Goal: Information Seeking & Learning: Learn about a topic

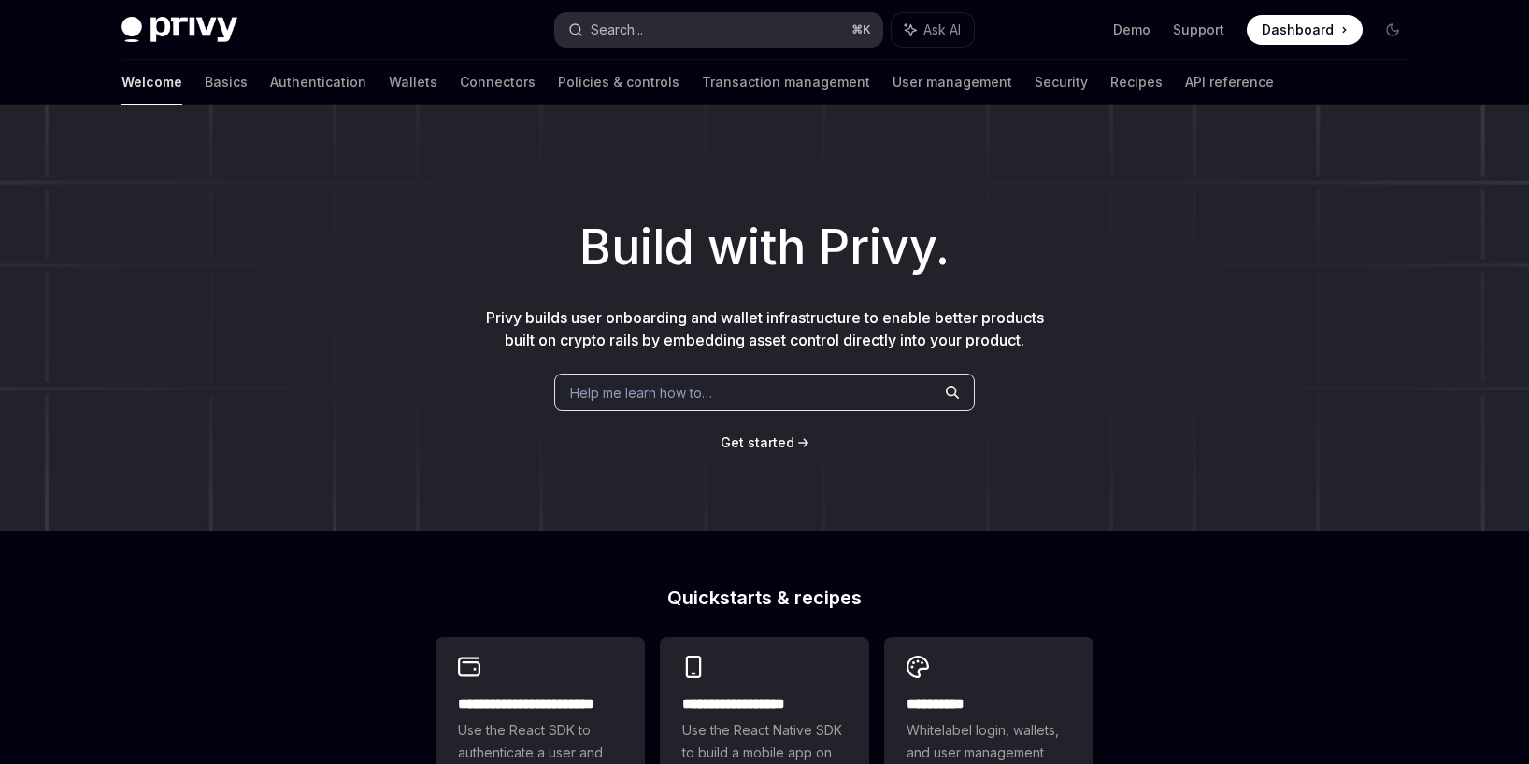
click at [657, 32] on button "Search... ⌘ K" at bounding box center [718, 30] width 327 height 34
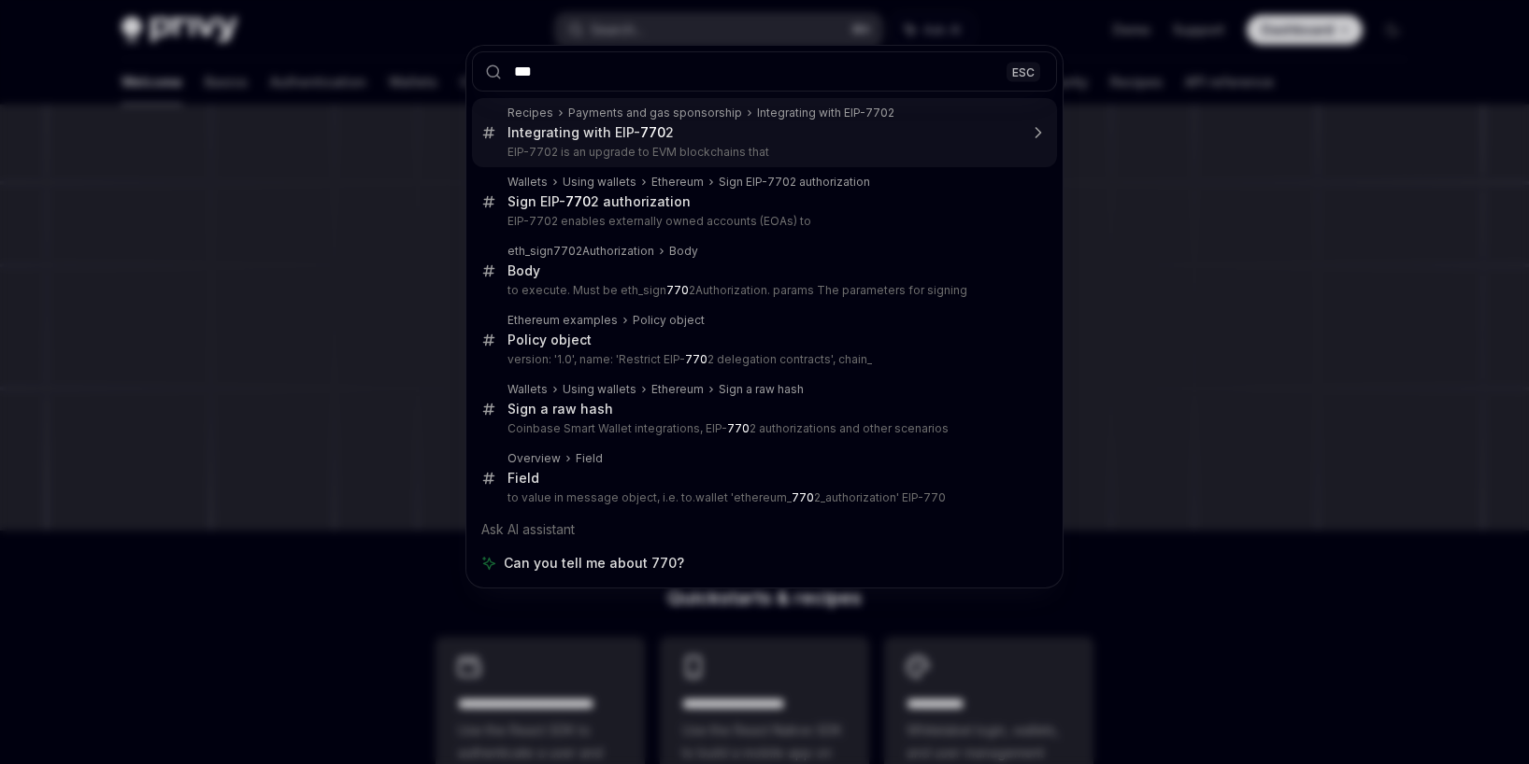
type input "****"
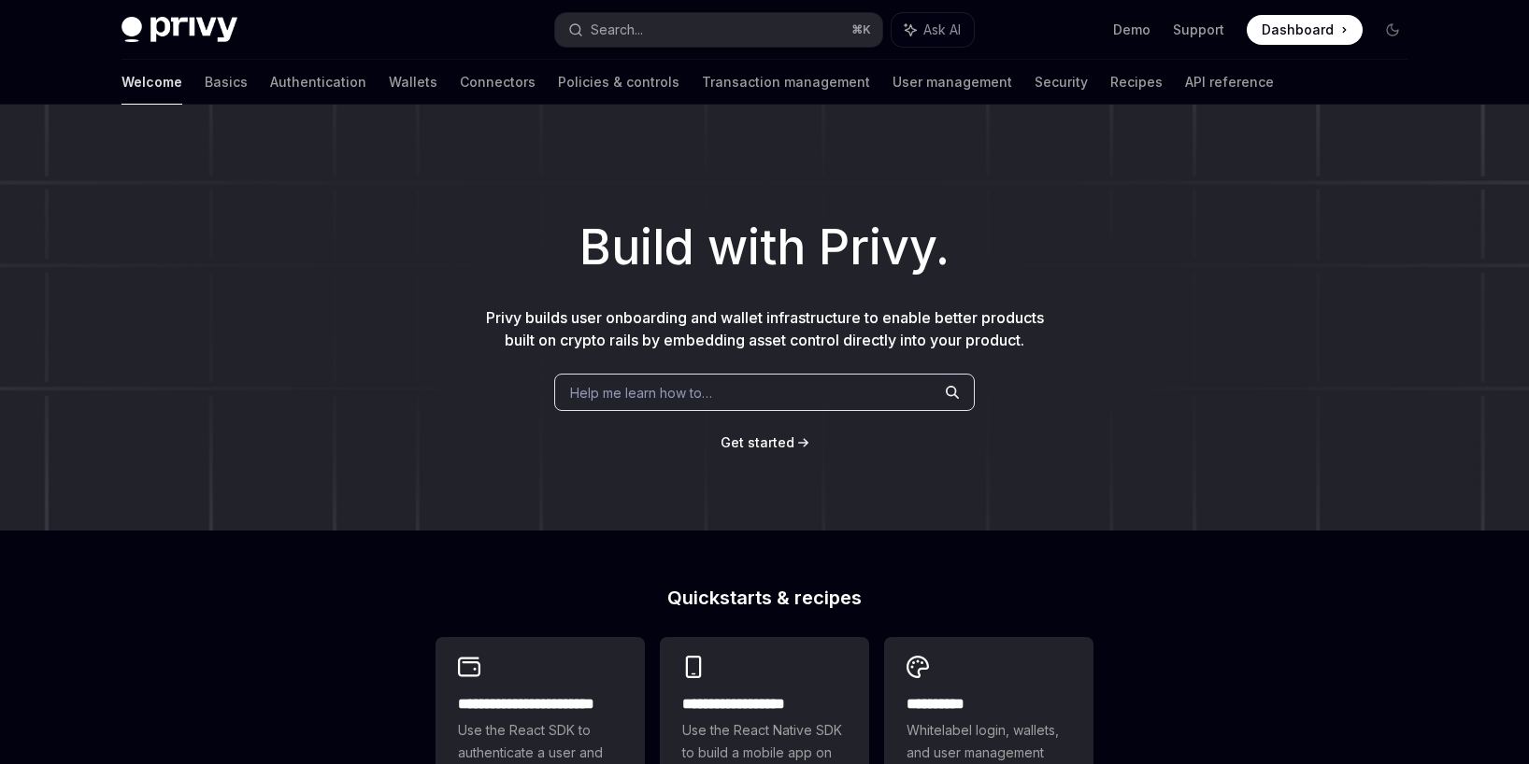
type textarea "*"
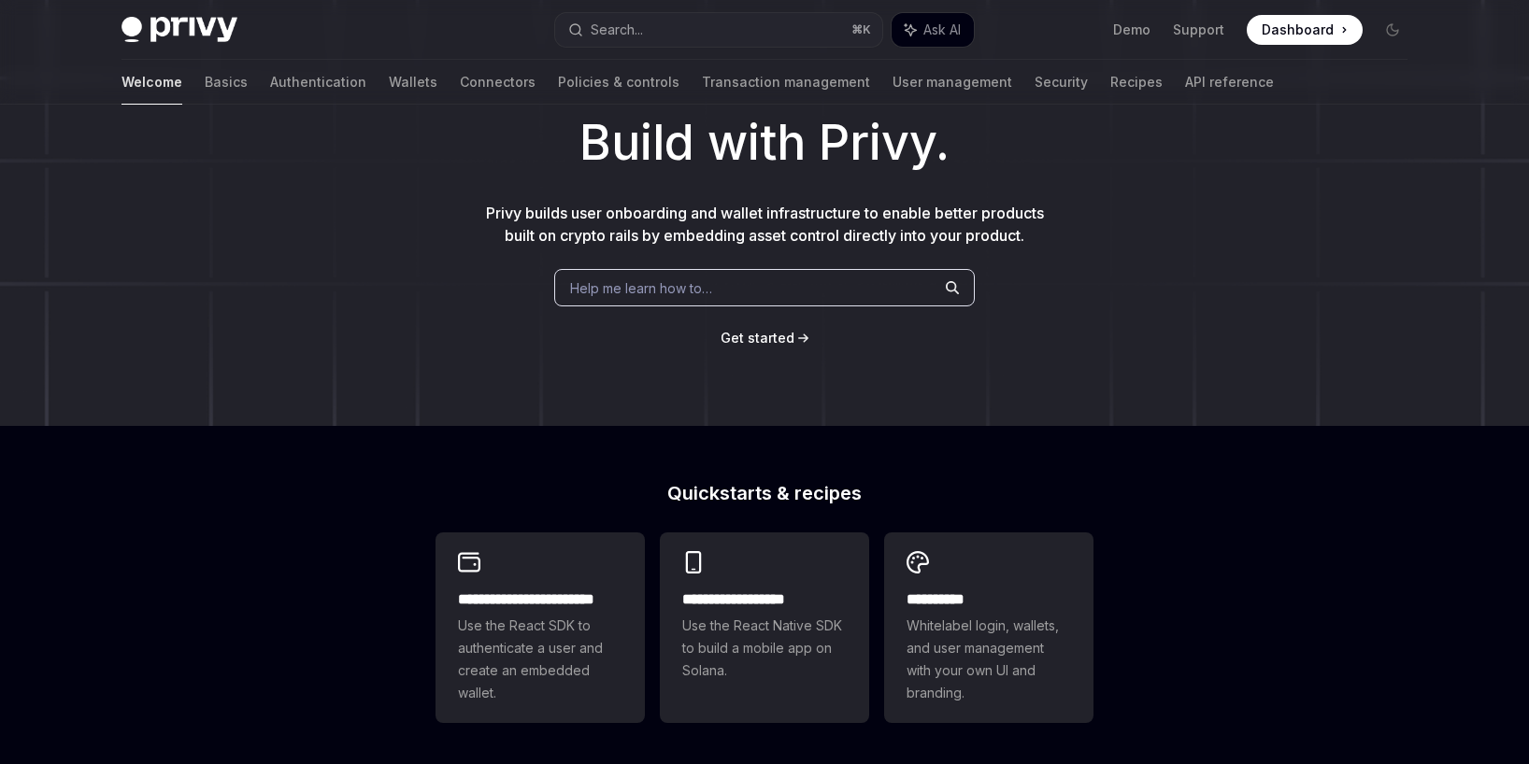
scroll to position [1534, 0]
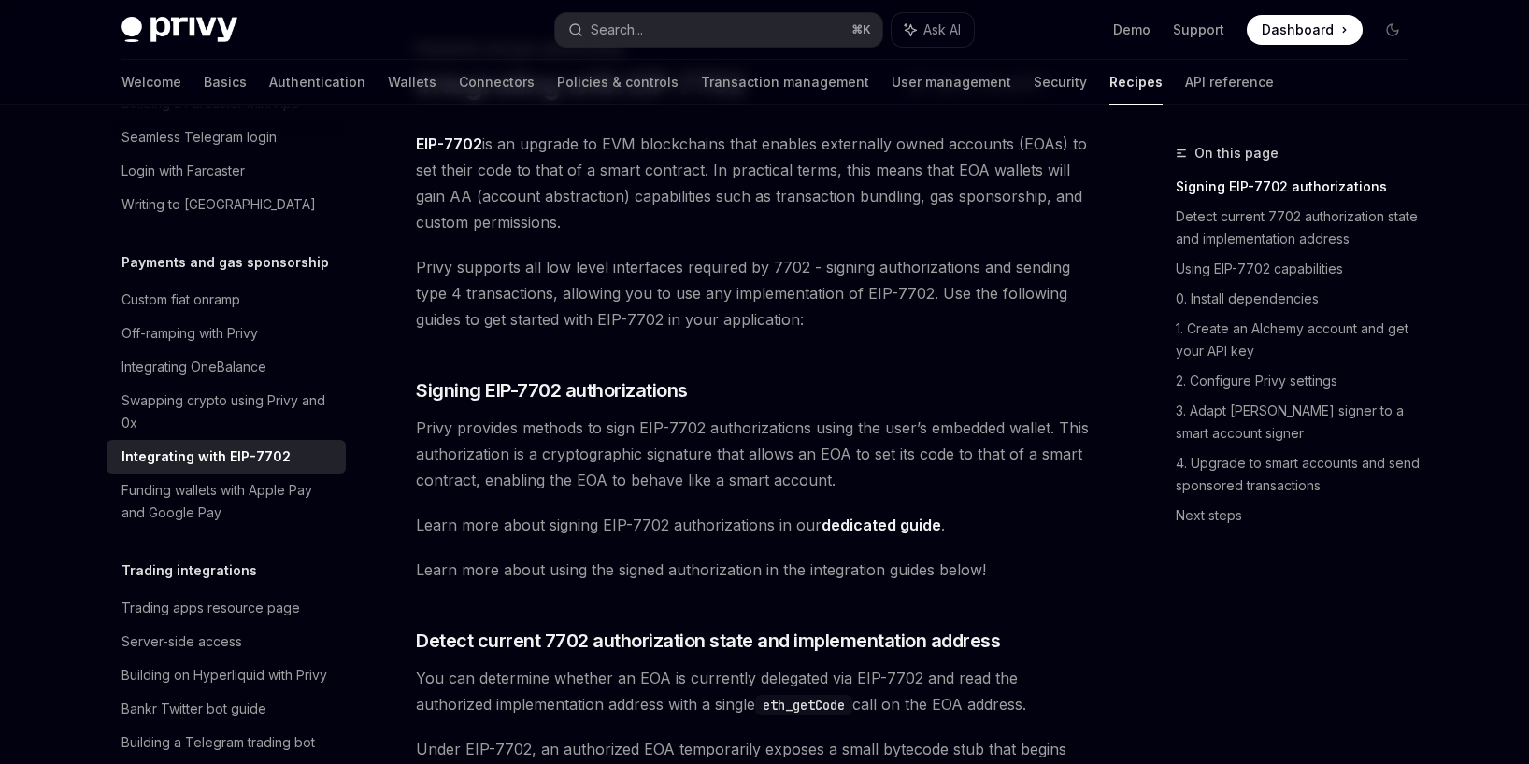
click at [951, 233] on span "EIP-7702 is an upgrade to EVM blockchains that enables externally owned account…" at bounding box center [753, 183] width 674 height 105
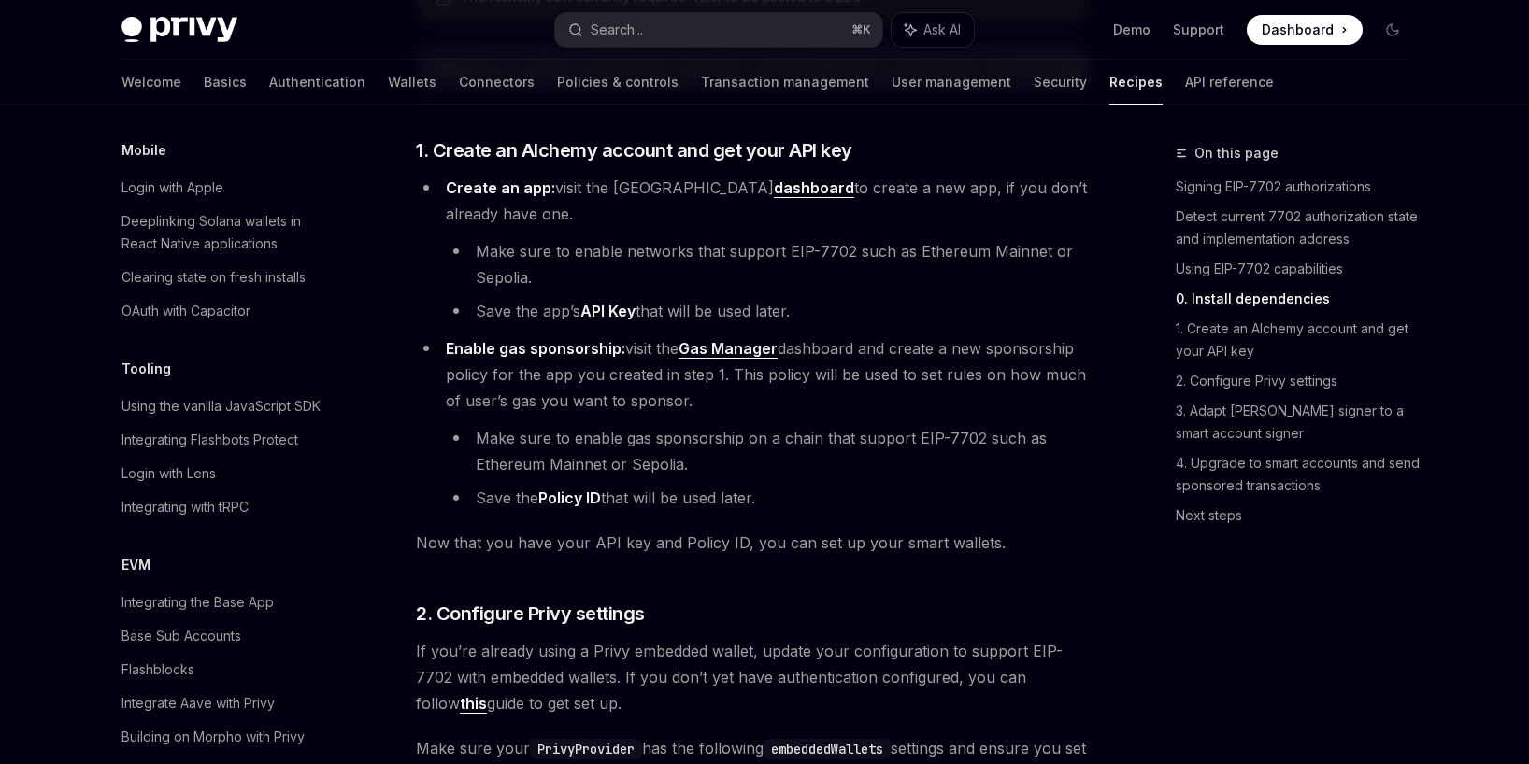
scroll to position [2371, 0]
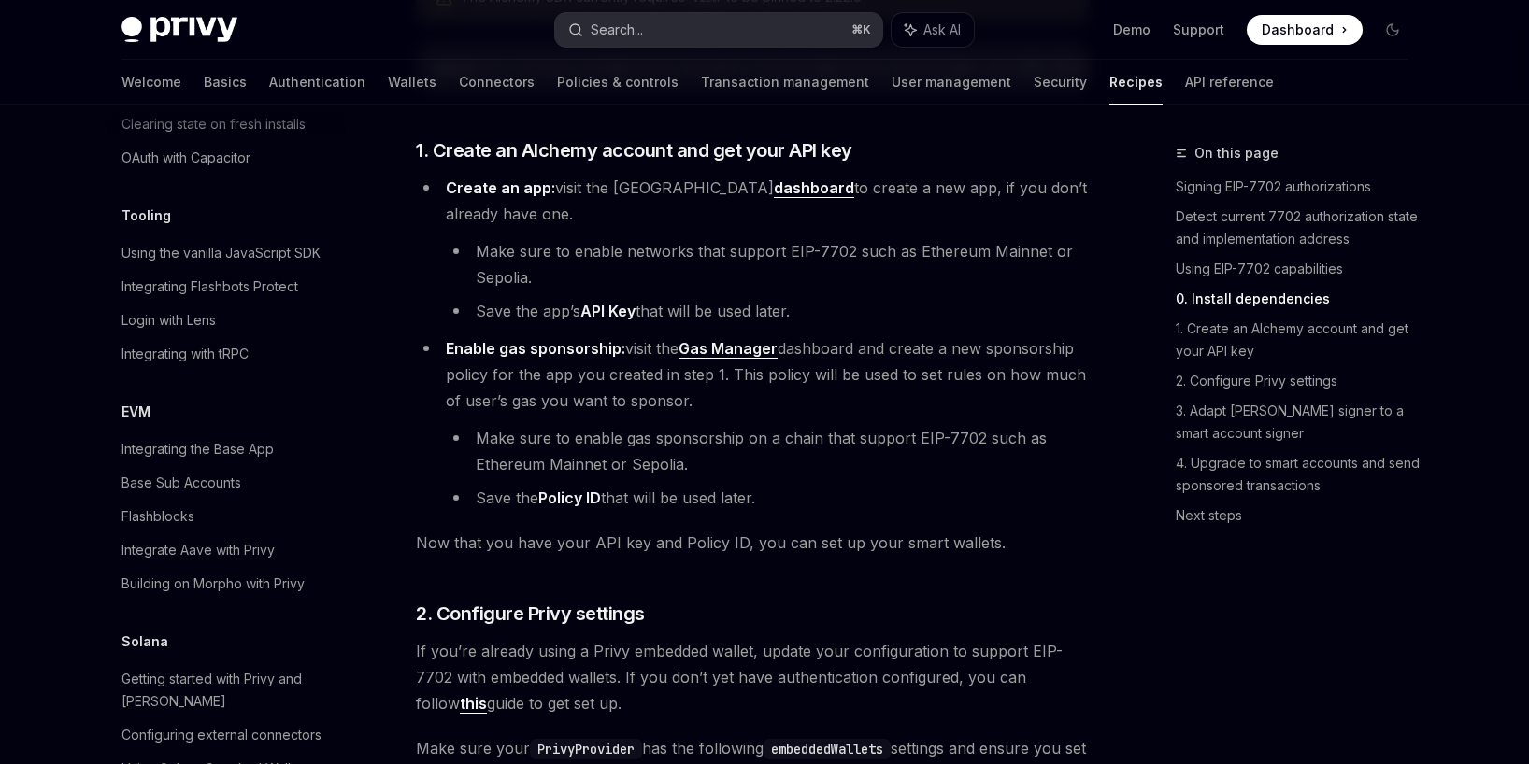
click at [683, 28] on button "Search... ⌘ K" at bounding box center [718, 30] width 327 height 34
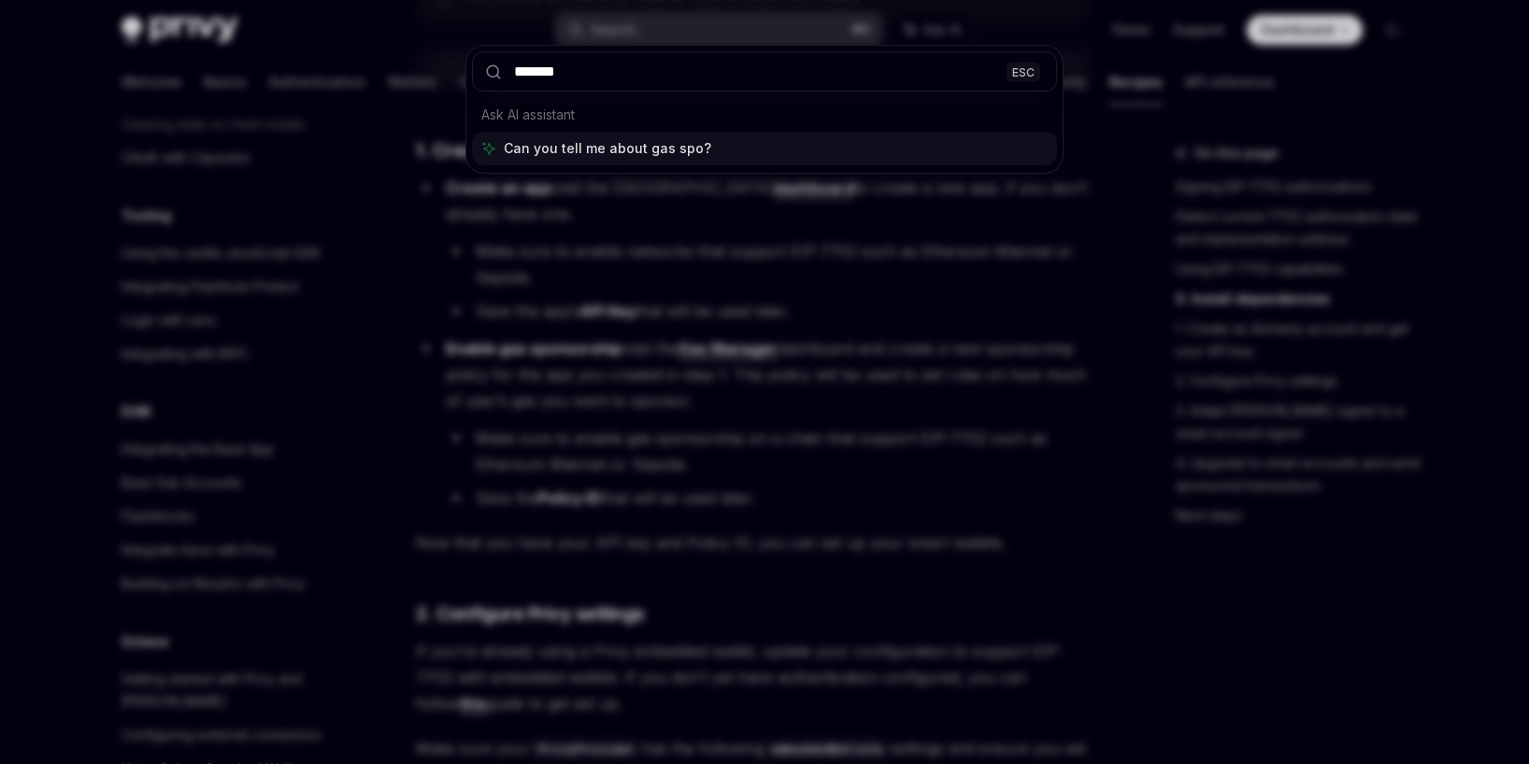
type input "********"
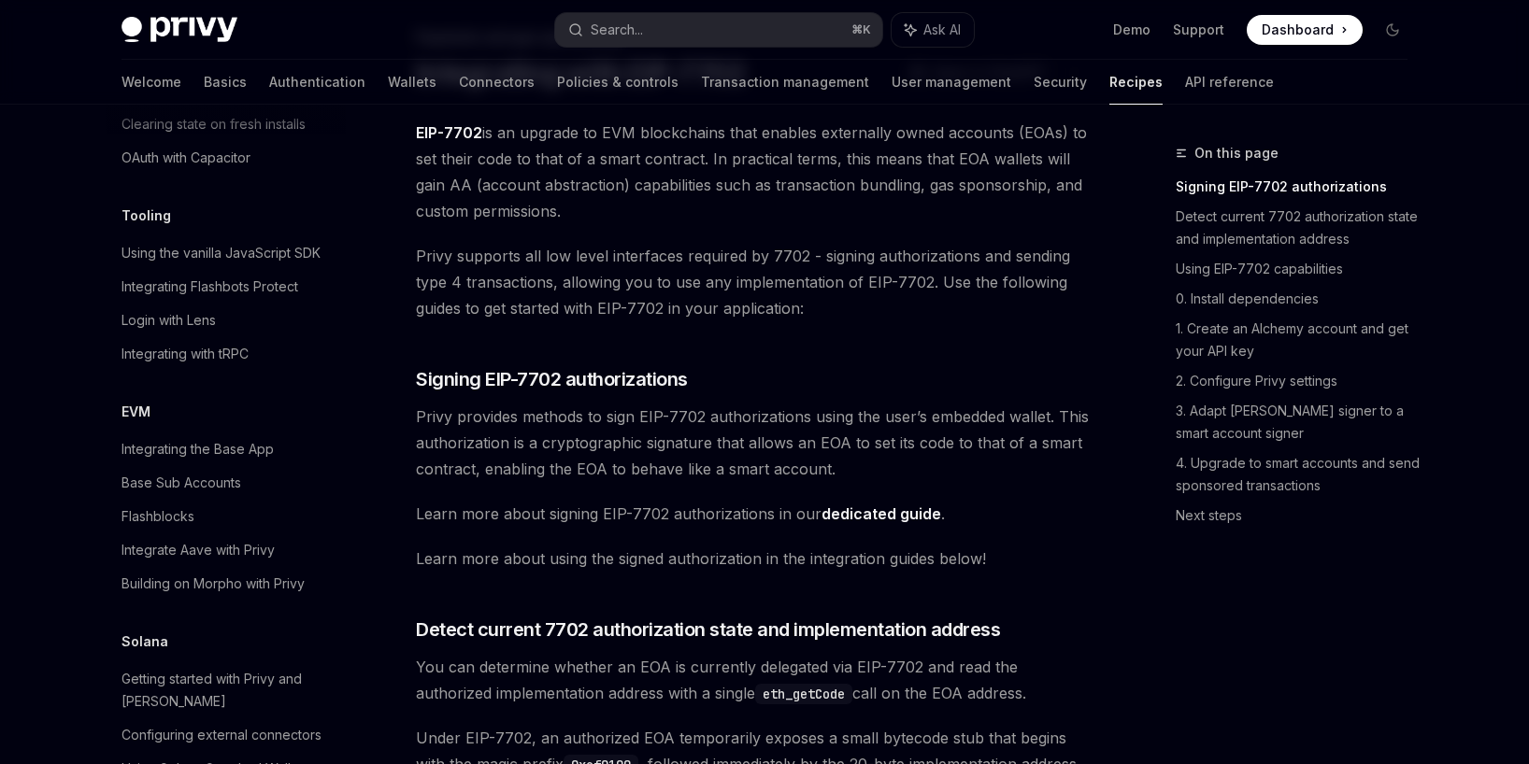
scroll to position [105, 0]
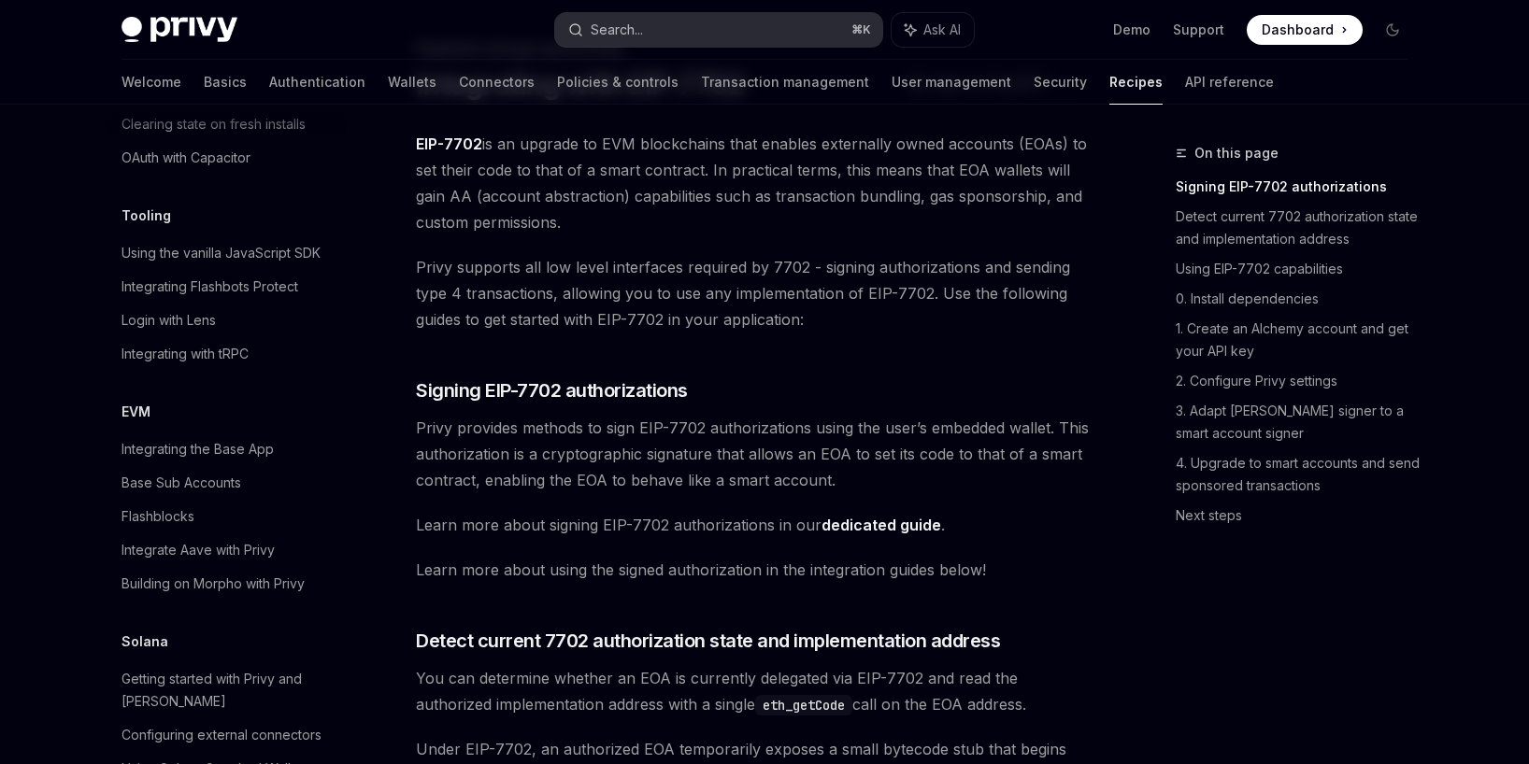
click at [636, 37] on div "Search..." at bounding box center [617, 30] width 52 height 22
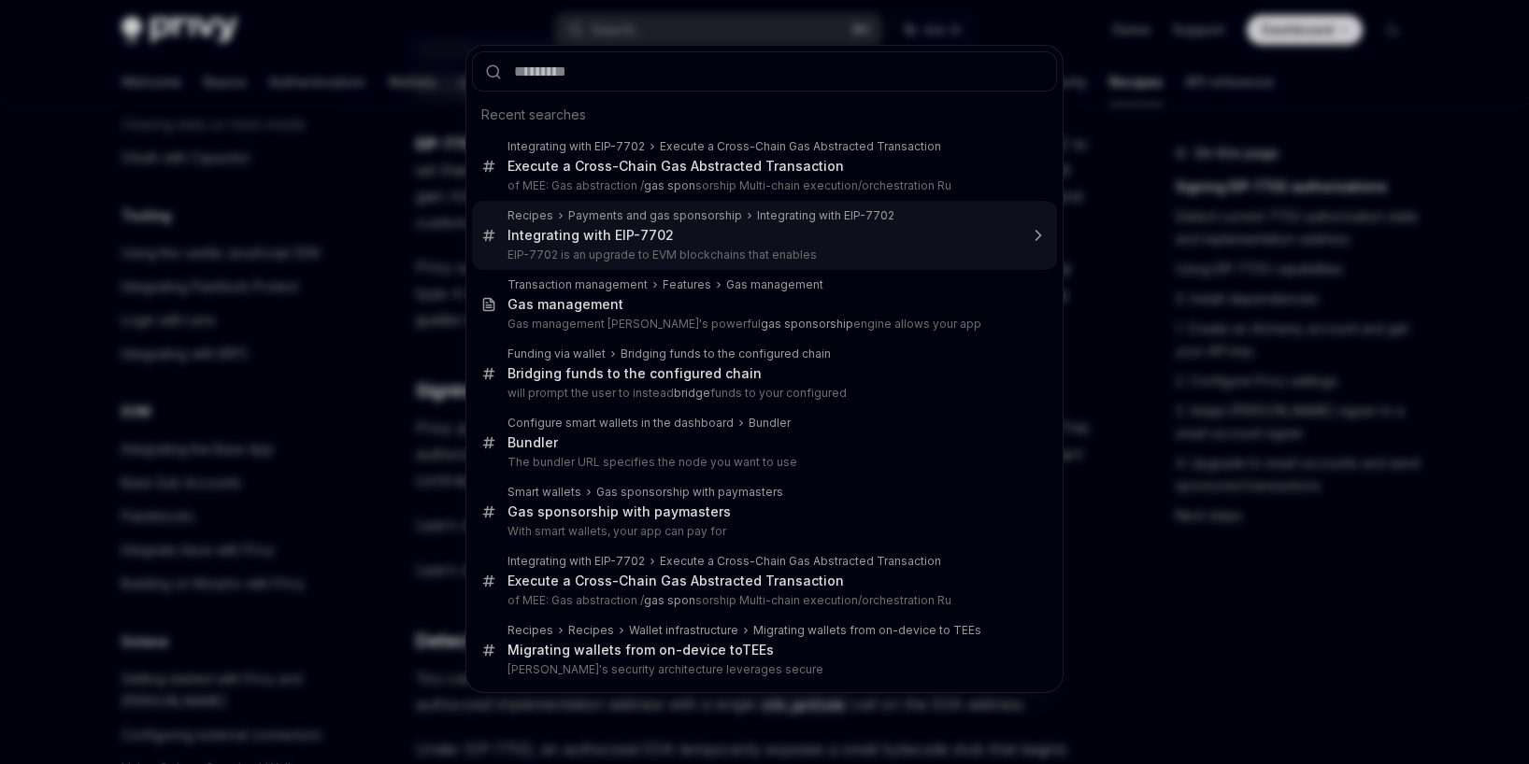
click at [609, 239] on div "Integrating with EIP- 7702" at bounding box center [590, 235] width 166 height 17
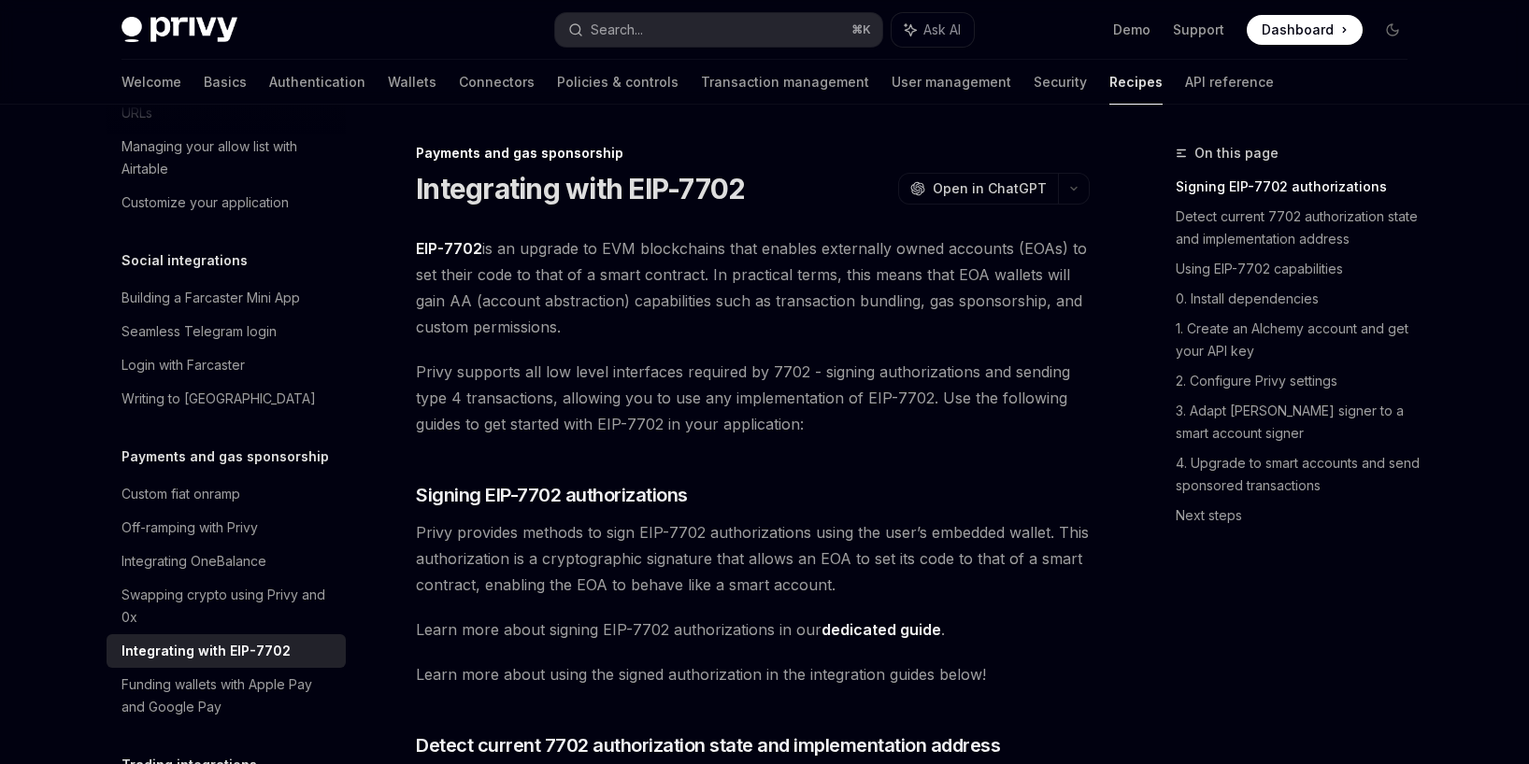
drag, startPoint x: 926, startPoint y: 324, endPoint x: 930, endPoint y: 300, distance: 24.6
click at [930, 300] on span "EIP-7702 is an upgrade to EVM blockchains that enables externally owned account…" at bounding box center [753, 287] width 674 height 105
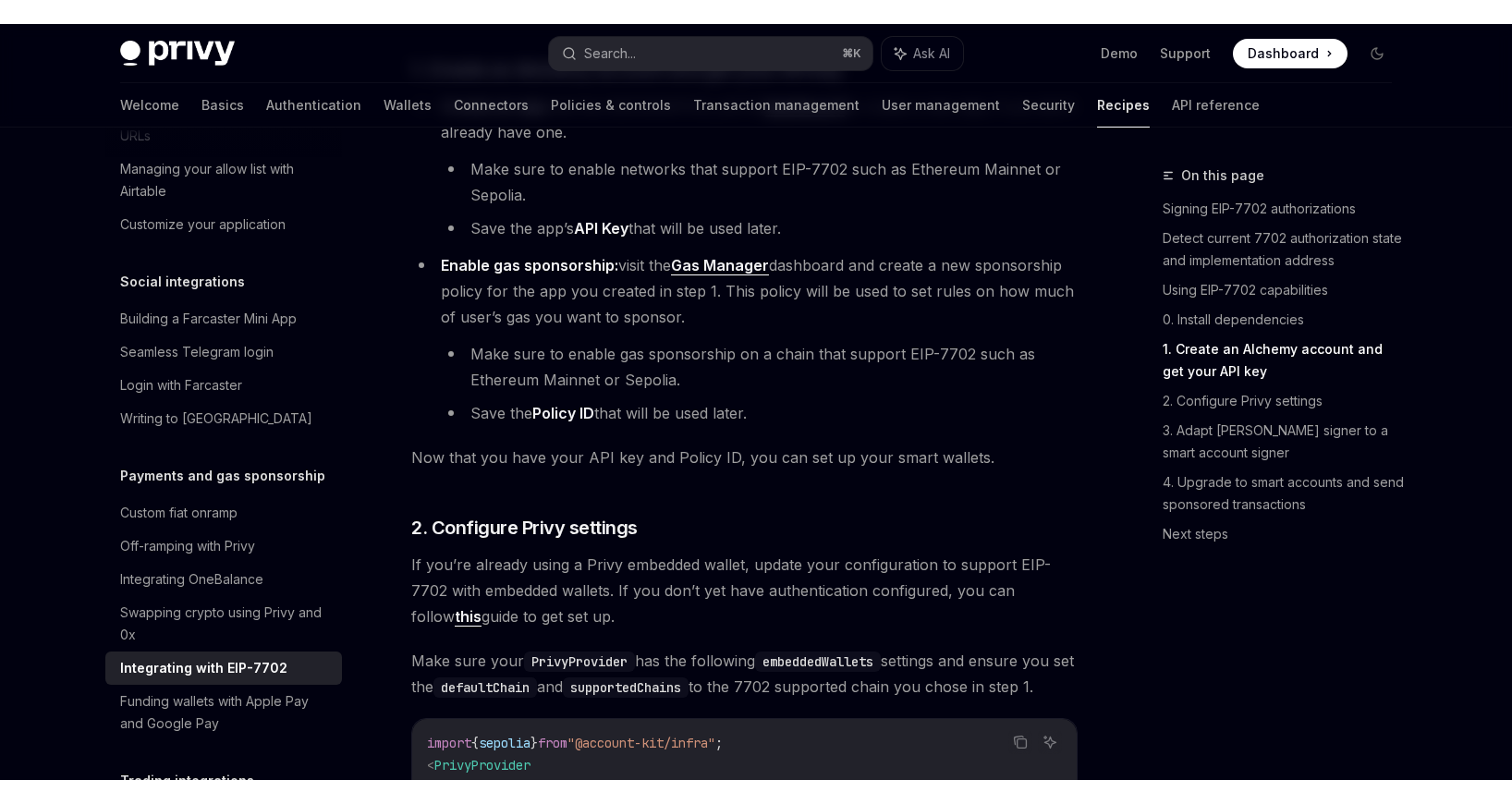
scroll to position [1870, 0]
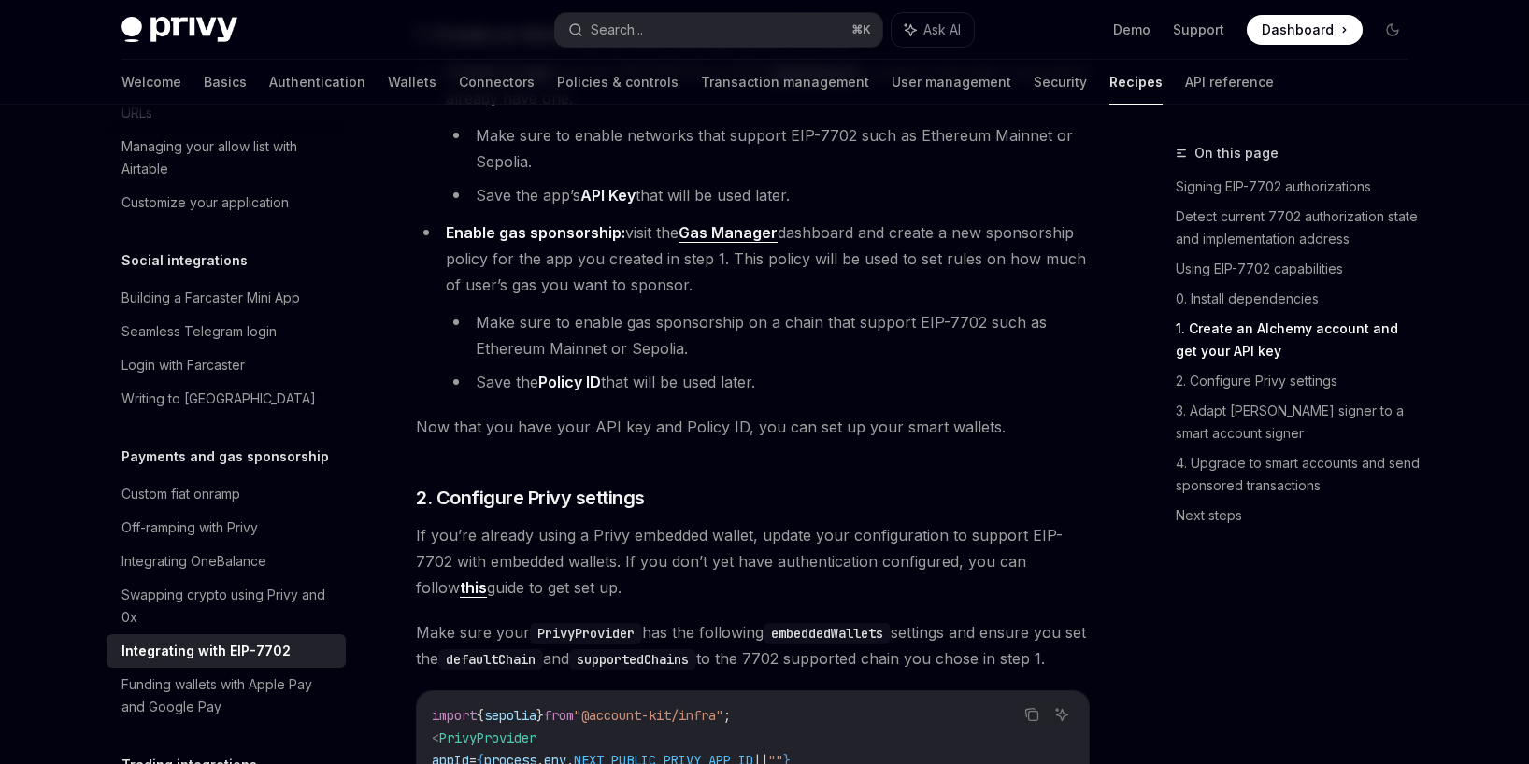
click at [735, 243] on link "Gas Manager" at bounding box center [727, 233] width 99 height 20
click at [1289, 28] on span "Dashboard" at bounding box center [1298, 30] width 72 height 19
type textarea "*"
